Goal: Communication & Community: Answer question/provide support

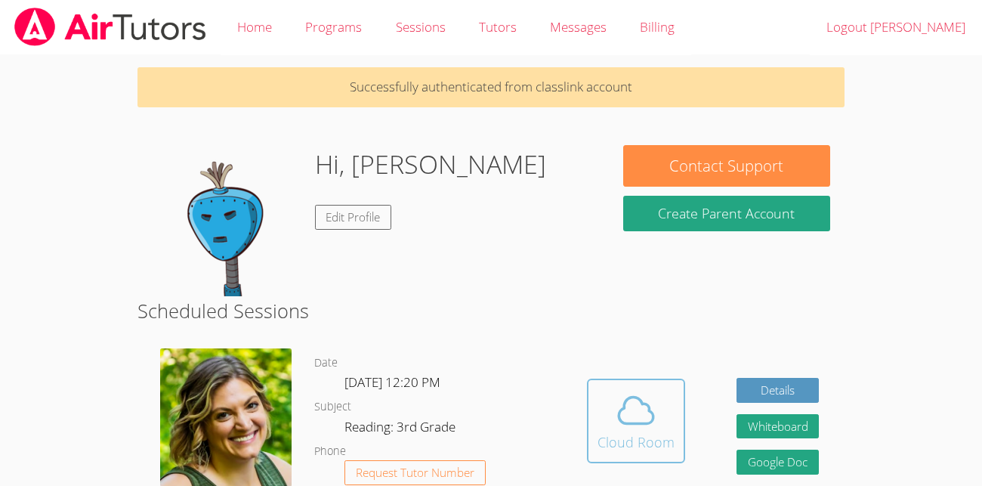
click at [644, 407] on icon at bounding box center [636, 410] width 42 height 42
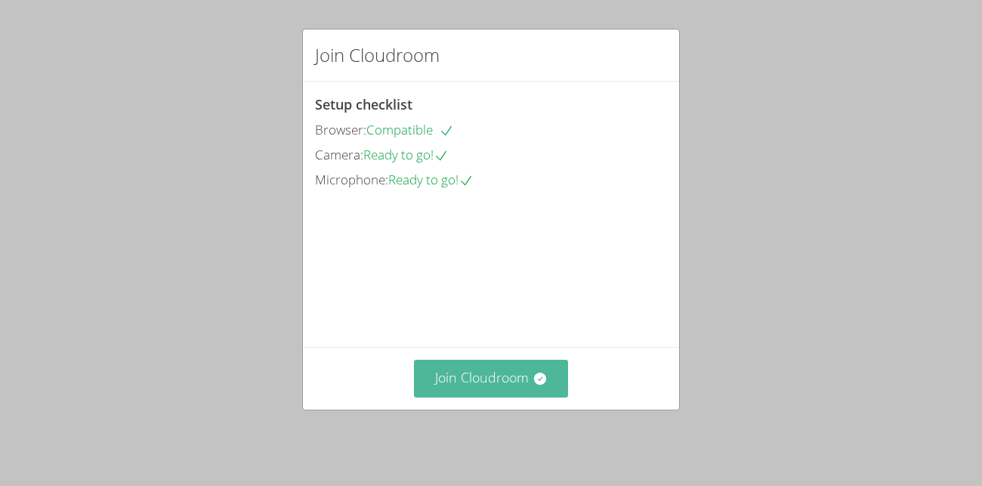
click at [505, 387] on button "Join Cloudroom" at bounding box center [491, 378] width 155 height 37
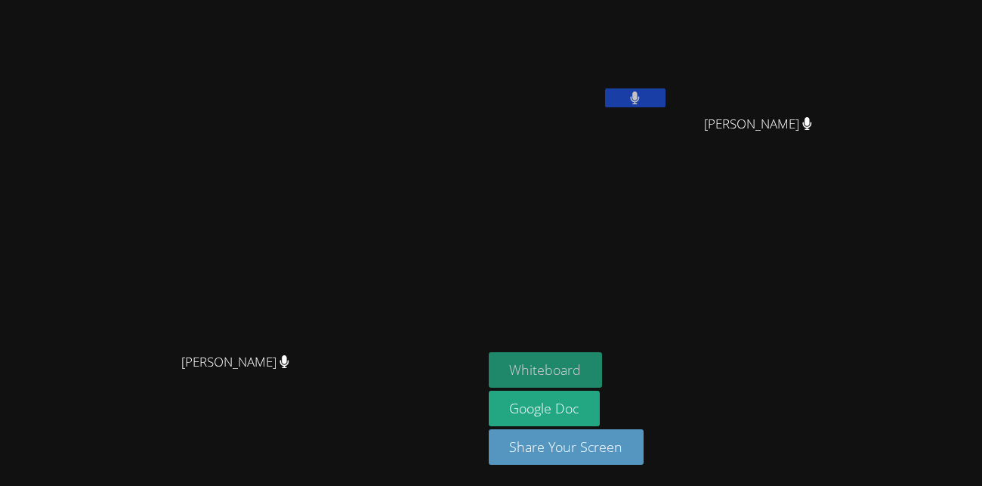
click at [603, 369] on button "Whiteboard" at bounding box center [546, 370] width 114 height 36
click at [603, 365] on button "Whiteboard" at bounding box center [546, 370] width 114 height 36
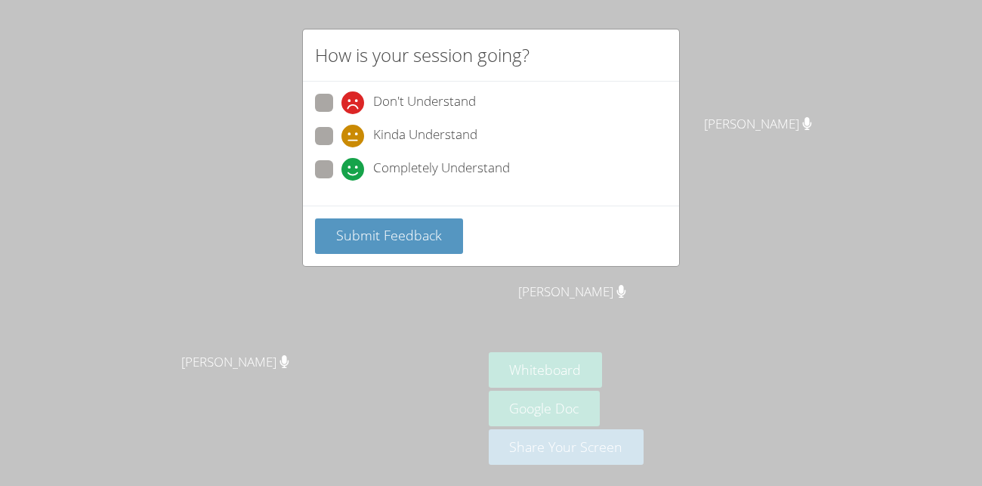
click at [763, 169] on div "How is your session going? Don't Understand Kinda Understand Completely Underst…" at bounding box center [491, 243] width 982 height 486
click at [378, 243] on span "Submit Feedback" at bounding box center [389, 235] width 106 height 18
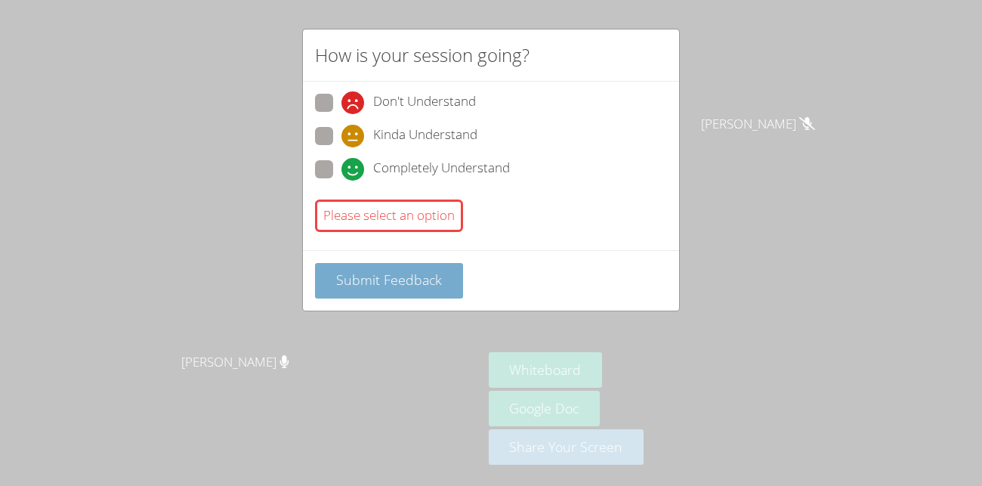
click at [393, 280] on span "Submit Feedback" at bounding box center [389, 279] width 106 height 18
click at [440, 283] on button "Submit Feedback" at bounding box center [389, 281] width 148 height 36
click at [344, 269] on button "Submit Feedback" at bounding box center [389, 281] width 148 height 36
click at [371, 215] on div "Please select an option" at bounding box center [389, 215] width 148 height 32
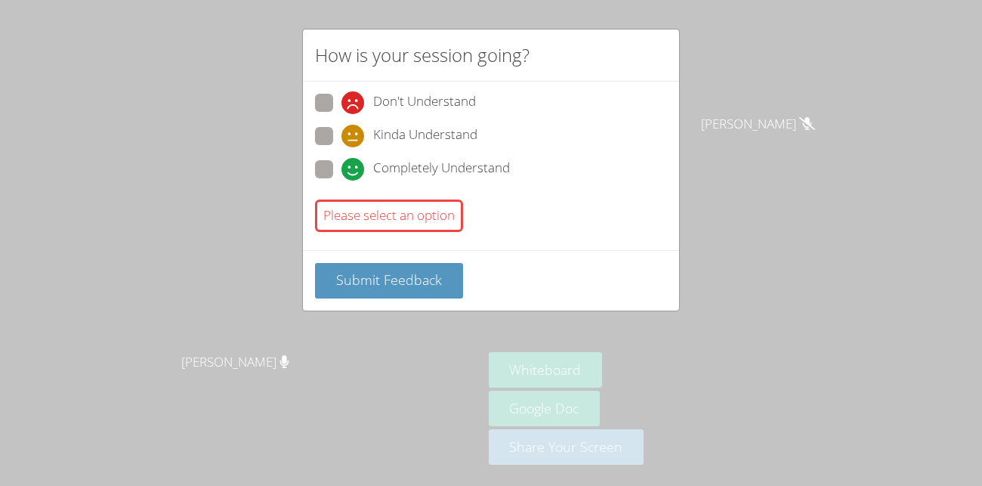
click at [382, 227] on div "Please select an option" at bounding box center [389, 215] width 148 height 32
click at [384, 222] on div "Please select an option" at bounding box center [389, 215] width 148 height 32
click at [342, 181] on span at bounding box center [342, 181] width 0 height 0
click at [342, 165] on input "Completely Understand" at bounding box center [348, 166] width 13 height 13
radio input "true"
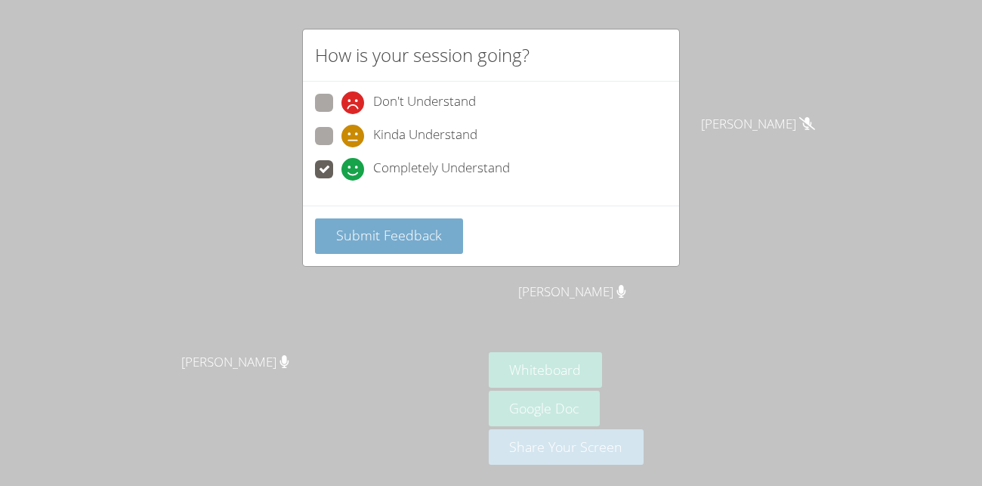
click at [451, 238] on button "Submit Feedback" at bounding box center [389, 236] width 148 height 36
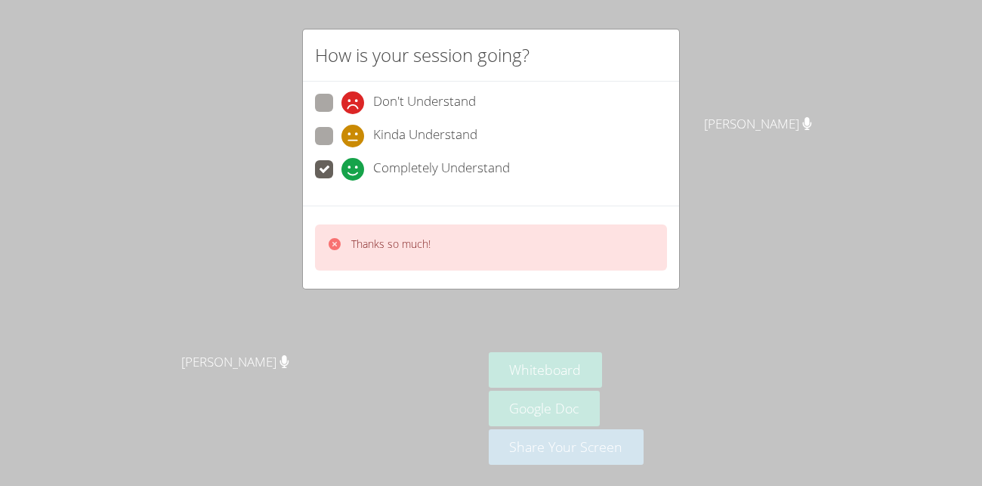
click at [478, 261] on div "Thanks so much!" at bounding box center [491, 247] width 352 height 46
